Goal: Task Accomplishment & Management: Manage account settings

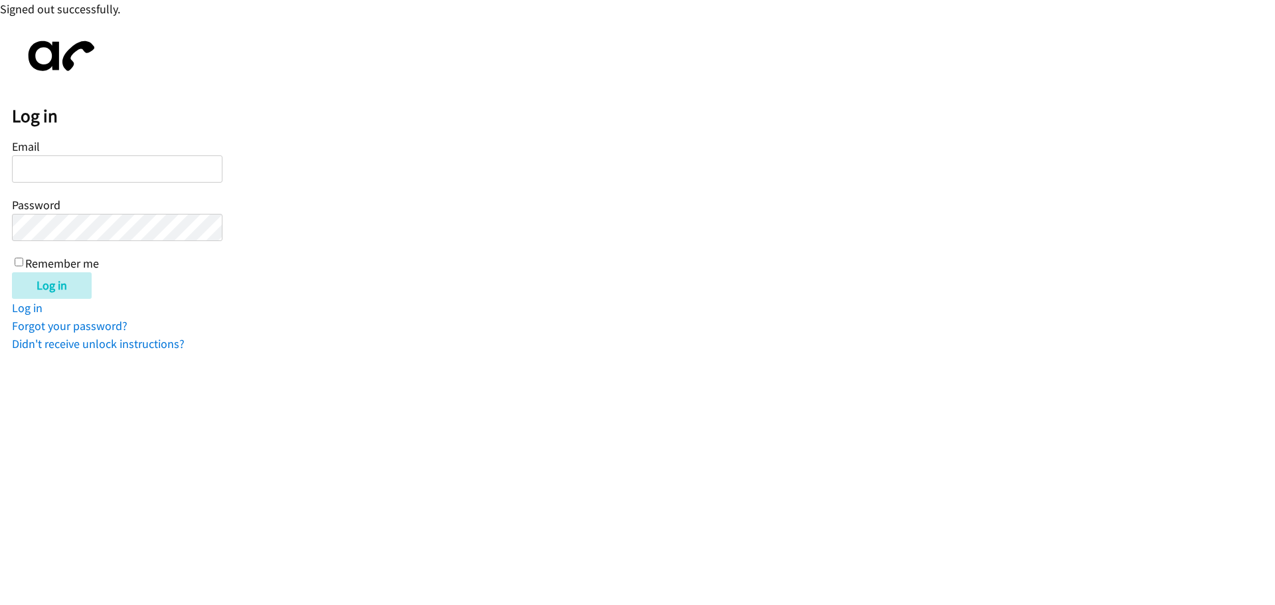
click at [82, 170] on input "Email" at bounding box center [117, 168] width 211 height 27
type input "[EMAIL_ADDRESS][DOMAIN_NAME]"
click at [12, 272] on input "Log in" at bounding box center [52, 285] width 80 height 27
click at [68, 165] on input "Email" at bounding box center [117, 168] width 211 height 27
type input "[EMAIL_ADDRESS][DOMAIN_NAME]"
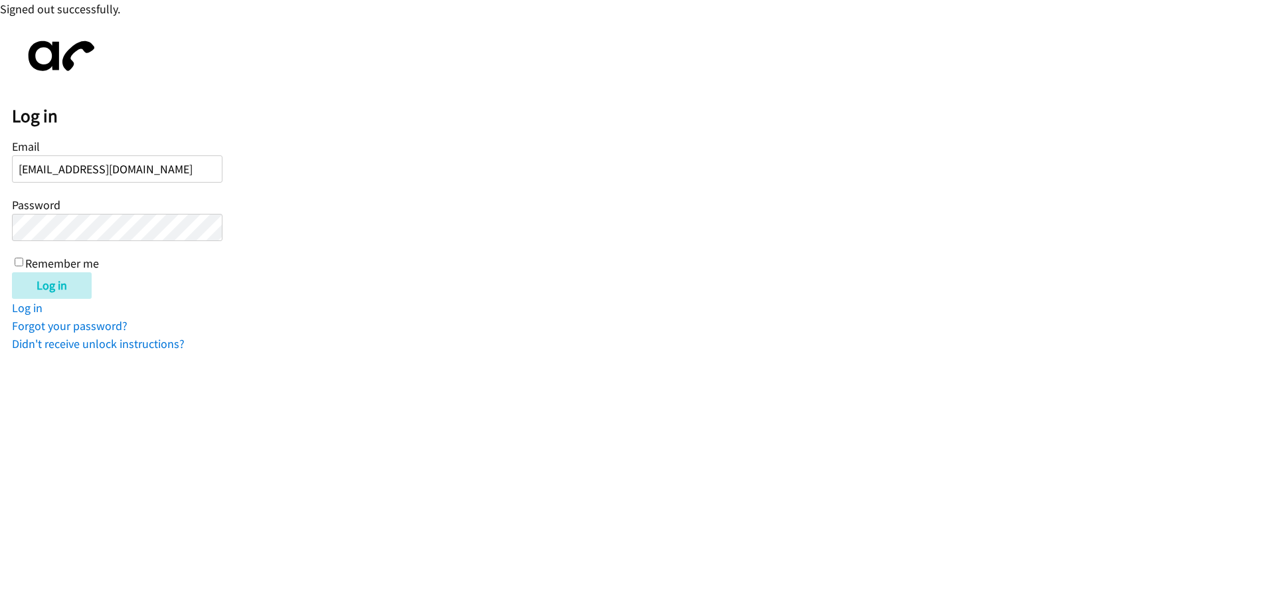
click at [12, 272] on input "Log in" at bounding box center [52, 285] width 80 height 27
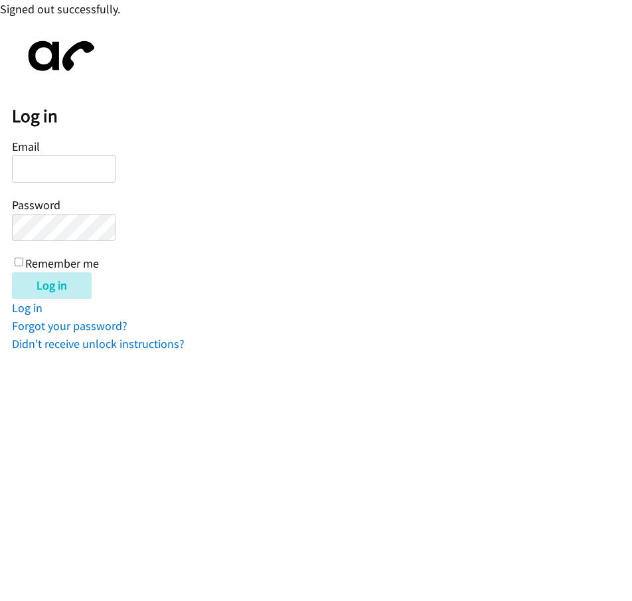
click at [60, 169] on input "Email" at bounding box center [64, 168] width 104 height 27
type input "Razucena@lendingpoint.com"
click at [12, 272] on input "Log in" at bounding box center [52, 285] width 80 height 27
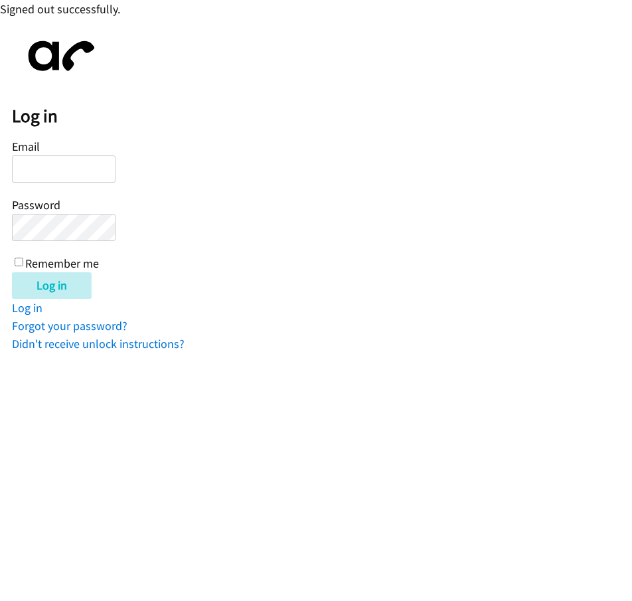
click at [54, 168] on input "Email" at bounding box center [64, 168] width 104 height 27
type input "razucena@lendingpoint.com"
click at [12, 272] on input "Log in" at bounding box center [52, 285] width 80 height 27
